Goal: Task Accomplishment & Management: Complete application form

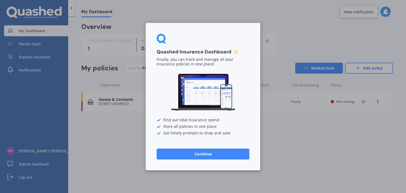
click at [218, 153] on button "Continue" at bounding box center [202, 153] width 93 height 11
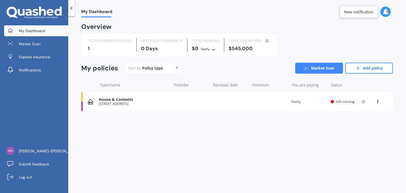
click at [343, 102] on span "Info missing" at bounding box center [345, 101] width 18 height 5
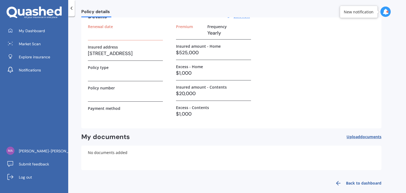
scroll to position [30, 0]
click at [369, 137] on span "documents" at bounding box center [370, 137] width 21 height 5
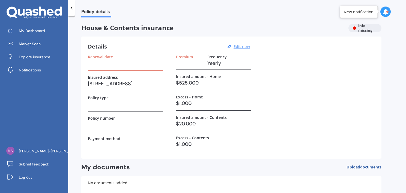
click at [239, 44] on u "Edit now" at bounding box center [241, 46] width 16 height 5
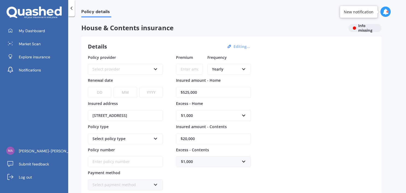
drag, startPoint x: 219, startPoint y: 95, endPoint x: 158, endPoint y: 86, distance: 61.2
click at [158, 86] on div "Policy provider Select provider AA AMI AMP ANZ ASB Ando BNZ Co-Operative Bank F…" at bounding box center [231, 123] width 287 height 136
type input "$630,000"
click at [122, 70] on div "Select provider" at bounding box center [121, 69] width 59 height 6
click at [303, 65] on div "Policy provider AA AA AMI AMP ANZ ASB Ando BNZ Co-Operative Bank FMG Initio Kiw…" at bounding box center [231, 123] width 287 height 136
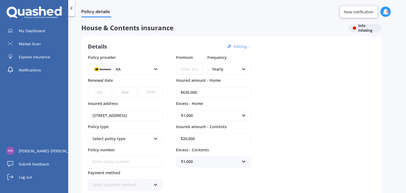
click at [136, 68] on div "AA" at bounding box center [121, 69] width 59 height 6
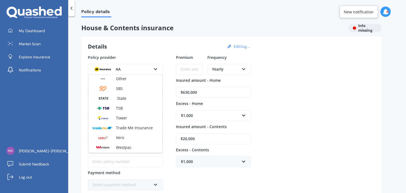
scroll to position [147, 0]
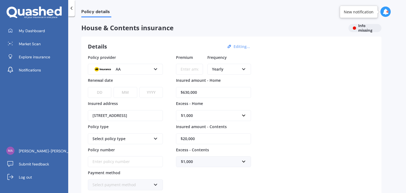
drag, startPoint x: 160, startPoint y: 125, endPoint x: 322, endPoint y: 96, distance: 164.3
click at [322, 96] on div "Policy provider AA AA AMI AMP ANZ ASB Ando BNZ Co-Operative Bank FMG Initio Kiw…" at bounding box center [231, 123] width 287 height 136
click at [241, 47] on button "Editing..." at bounding box center [242, 46] width 20 height 5
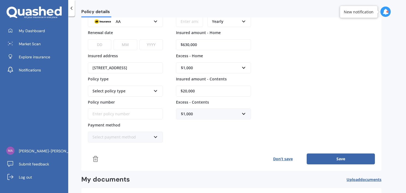
scroll to position [49, 0]
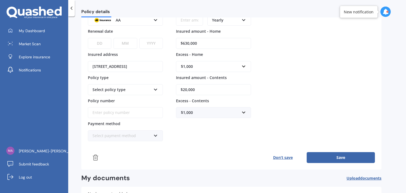
click at [155, 20] on icon at bounding box center [155, 19] width 5 height 4
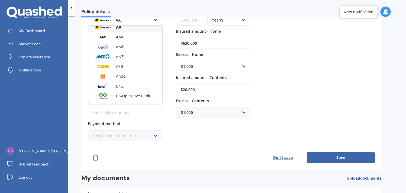
scroll to position [0, 0]
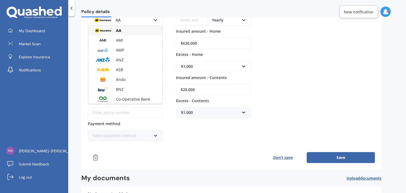
click at [273, 75] on div "Policy provider AA AA AMI AMP ANZ ASB Ando BNZ Co-Operative Bank FMG Initio Kiw…" at bounding box center [231, 73] width 287 height 136
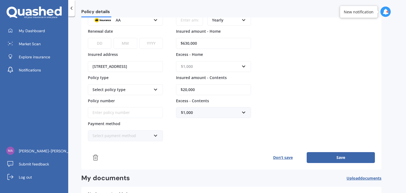
click at [243, 67] on input "text" at bounding box center [211, 66] width 70 height 10
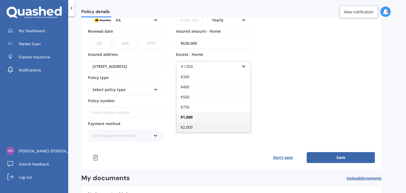
click at [210, 124] on div "$2,000" at bounding box center [213, 127] width 74 height 10
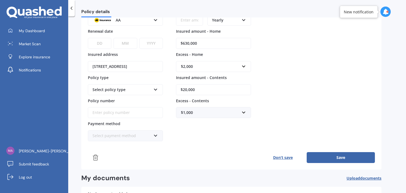
click at [158, 88] on div "Select policy type Home and Contents Insurance Package" at bounding box center [125, 89] width 75 height 11
click at [153, 100] on div "Home and Contents Insurance Package" at bounding box center [125, 102] width 74 height 14
click at [156, 135] on icon at bounding box center [155, 135] width 5 height 4
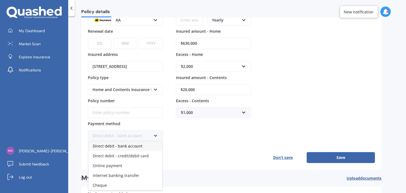
click at [152, 144] on div "Direct debit - bank account" at bounding box center [125, 146] width 74 height 10
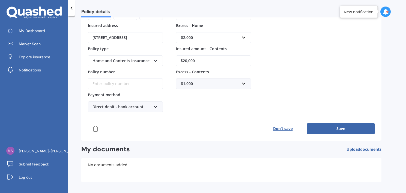
scroll to position [95, 0]
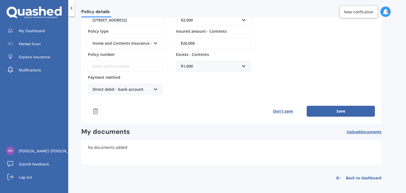
click at [351, 177] on link "Back to dashboard" at bounding box center [356, 177] width 50 height 13
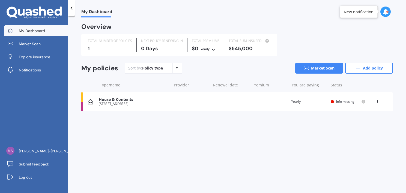
click at [329, 99] on div "House & Contents [STREET_ADDRESS] Renewal date Premium You are paying Yearly St…" at bounding box center [236, 101] width 311 height 19
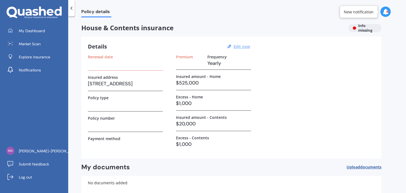
click at [246, 47] on u "Edit now" at bounding box center [241, 46] width 16 height 5
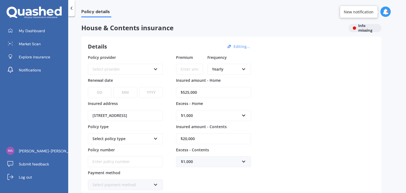
drag, startPoint x: 216, startPoint y: 91, endPoint x: 157, endPoint y: 87, distance: 59.0
click at [157, 87] on div "Policy provider Select provider AA AMI AMP ANZ ASB Ando BNZ Co-Operative Bank F…" at bounding box center [231, 123] width 287 height 136
type input "$6"
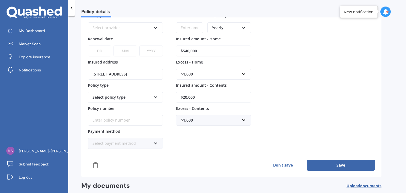
scroll to position [54, 0]
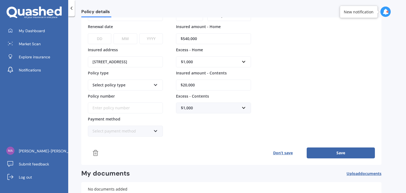
type input "$540,000"
click at [156, 85] on icon at bounding box center [155, 84] width 5 height 4
click at [272, 86] on div "Policy provider Select provider AA AMI AMP ANZ ASB Ando BNZ Co-Operative Bank F…" at bounding box center [231, 69] width 287 height 136
click at [336, 150] on button "Save" at bounding box center [340, 152] width 68 height 11
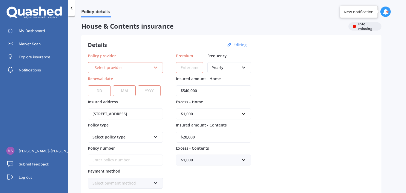
scroll to position [0, 0]
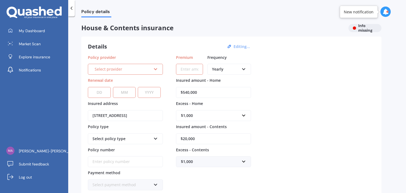
click at [244, 70] on icon at bounding box center [243, 68] width 5 height 4
click at [304, 69] on div "Policy provider Select provider AA AMI AMP ANZ ASB Ando BNZ Co-Operative Bank F…" at bounding box center [231, 123] width 287 height 136
click at [157, 69] on icon at bounding box center [155, 68] width 5 height 4
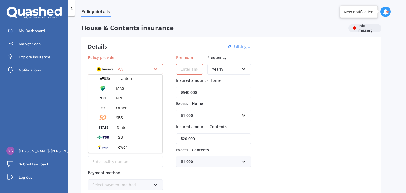
scroll to position [107, 0]
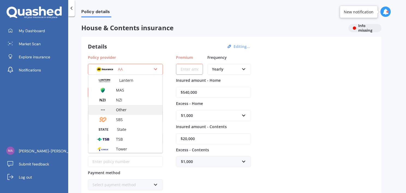
click at [121, 108] on span "Other" at bounding box center [121, 109] width 11 height 5
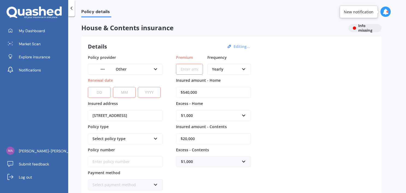
click at [100, 92] on select "DD 01 02 03 04 05 06 07 08 09 10 11 12 13 14 15 16 17 18 19 20 21 22 23 24 25 2…" at bounding box center [99, 92] width 23 height 11
select select "01"
click at [88, 87] on select "DD 01 02 03 04 05 06 07 08 09 10 11 12 13 14 15 16 17 18 19 20 21 22 23 24 25 2…" at bounding box center [99, 92] width 23 height 11
click at [122, 92] on select "MM 01 02 03 04 05 06 07 08 09 10 11 12" at bounding box center [124, 92] width 23 height 11
select select "11"
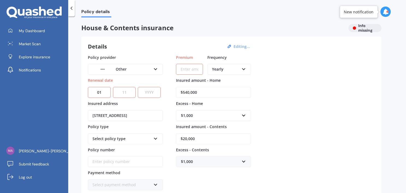
click at [113, 87] on select "MM 01 02 03 04 05 06 07 08 09 10 11 12" at bounding box center [124, 92] width 23 height 11
click at [149, 93] on select "YYYY 2027 2026 2025 2024 2023 2022 2021 2020 2019 2018 2017 2016 2015 2014 2013…" at bounding box center [149, 92] width 23 height 11
select select "2025"
click at [139, 87] on select "YYYY 2027 2026 2025 2024 2023 2022 2021 2020 2019 2018 2017 2016 2015 2014 2013…" at bounding box center [149, 92] width 23 height 11
click at [156, 137] on icon at bounding box center [155, 138] width 5 height 4
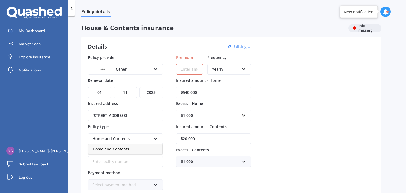
click at [148, 146] on div "Home and Contents" at bounding box center [125, 149] width 74 height 10
click at [156, 182] on icon at bounding box center [155, 184] width 5 height 4
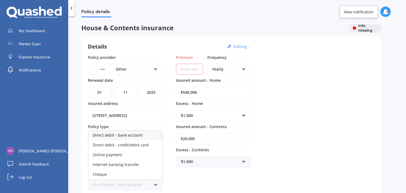
click at [146, 135] on div "Direct debit - bank account" at bounding box center [125, 135] width 74 height 10
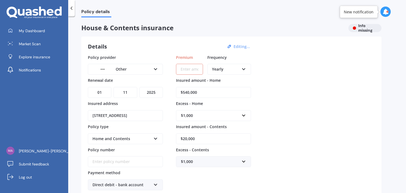
click at [200, 68] on input "Premium" at bounding box center [189, 69] width 27 height 11
click at [236, 67] on div "Yearly" at bounding box center [225, 69] width 27 height 6
click at [232, 78] on div "Yearly" at bounding box center [229, 80] width 43 height 10
click at [191, 71] on input "Premium" at bounding box center [189, 69] width 27 height 11
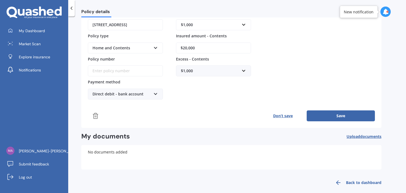
scroll to position [95, 0]
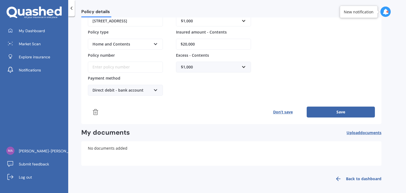
click at [335, 112] on button "Save" at bounding box center [340, 112] width 68 height 11
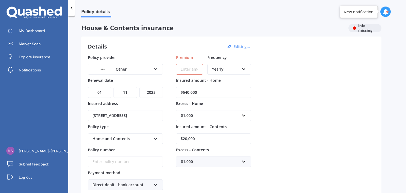
scroll to position [95, 0]
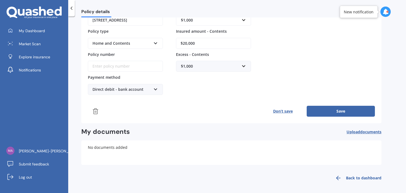
click at [341, 107] on button "Save" at bounding box center [340, 111] width 68 height 11
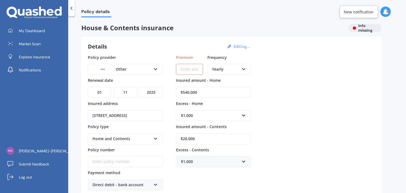
click at [191, 68] on input "Premium" at bounding box center [189, 69] width 27 height 11
click at [48, 12] on icon at bounding box center [50, 12] width 7 height 7
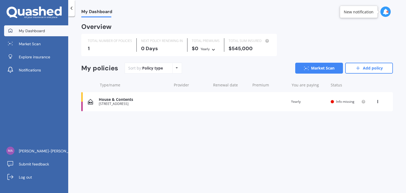
click at [41, 13] on icon at bounding box center [42, 11] width 7 height 9
click at [212, 49] on icon at bounding box center [213, 48] width 4 height 3
click at [217, 87] on span "Monthly" at bounding box center [212, 87] width 14 height 5
click at [196, 99] on div "House & Contents [STREET_ADDRESS] Renewal date Premium You are paying Yearly St…" at bounding box center [236, 101] width 311 height 19
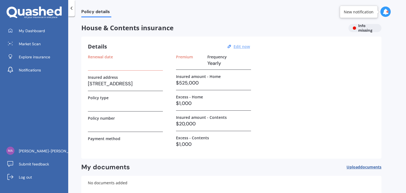
click at [237, 44] on u "Edit now" at bounding box center [241, 46] width 16 height 5
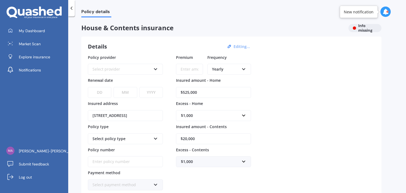
click at [187, 70] on input "Premium" at bounding box center [189, 69] width 27 height 11
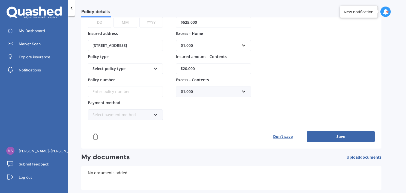
scroll to position [95, 0]
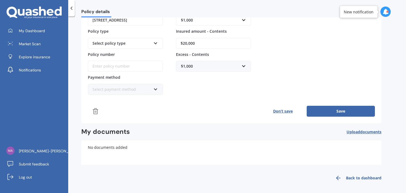
click at [349, 176] on link "Back to dashboard" at bounding box center [356, 177] width 50 height 13
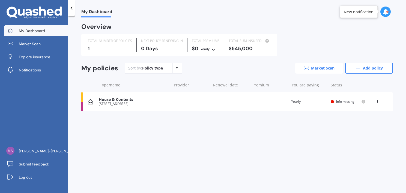
click at [304, 68] on icon at bounding box center [306, 69] width 5 height 4
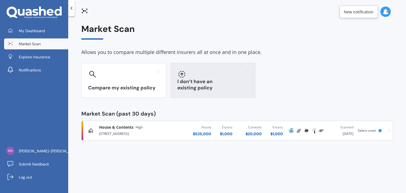
click at [232, 80] on div "I don’t have an existing policy" at bounding box center [212, 80] width 85 height 35
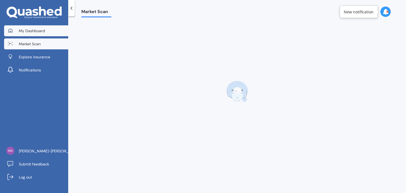
click at [39, 30] on span "My Dashboard" at bounding box center [32, 30] width 26 height 5
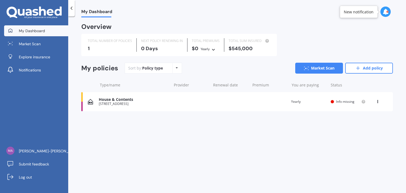
click at [124, 105] on div "[STREET_ADDRESS]" at bounding box center [134, 104] width 70 height 4
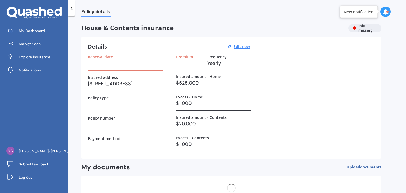
click at [359, 27] on div "House & Contents insurance Info missing" at bounding box center [231, 28] width 300 height 8
